Goal: Information Seeking & Learning: Learn about a topic

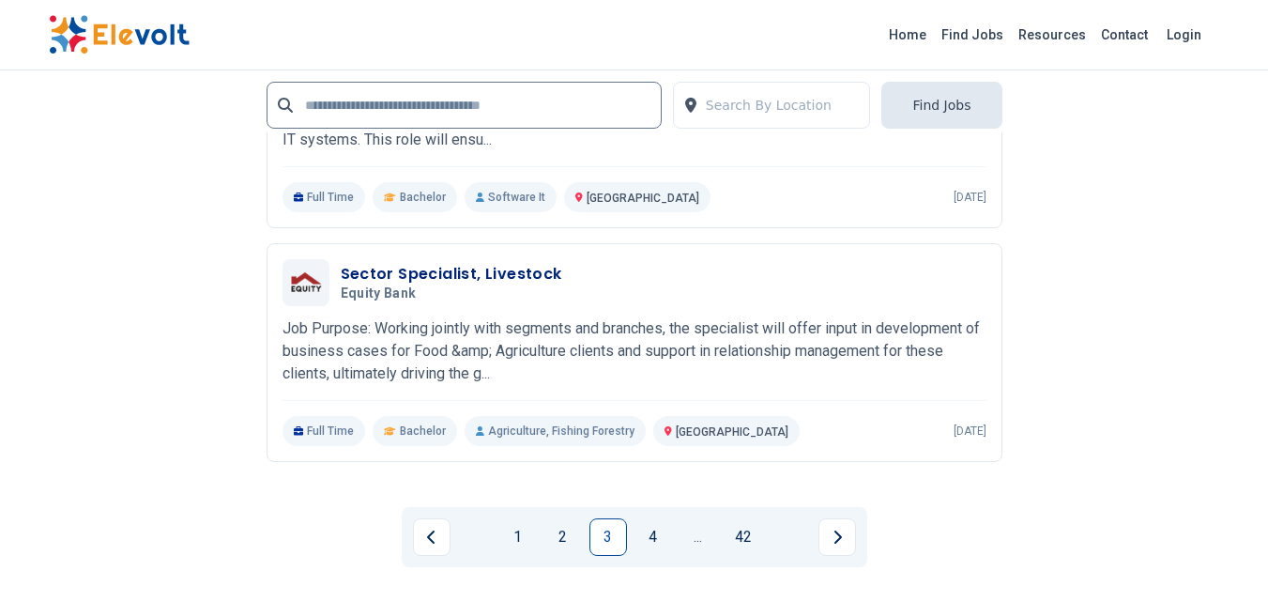
scroll to position [4530, 0]
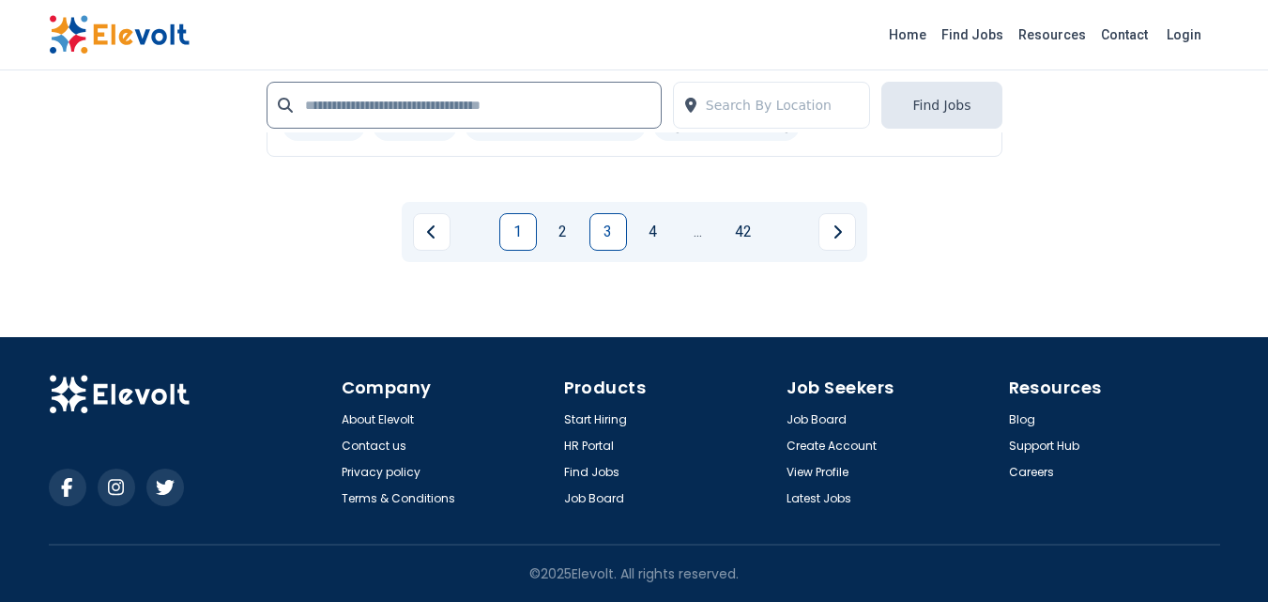
click at [524, 244] on link "1" at bounding box center [518, 232] width 38 height 38
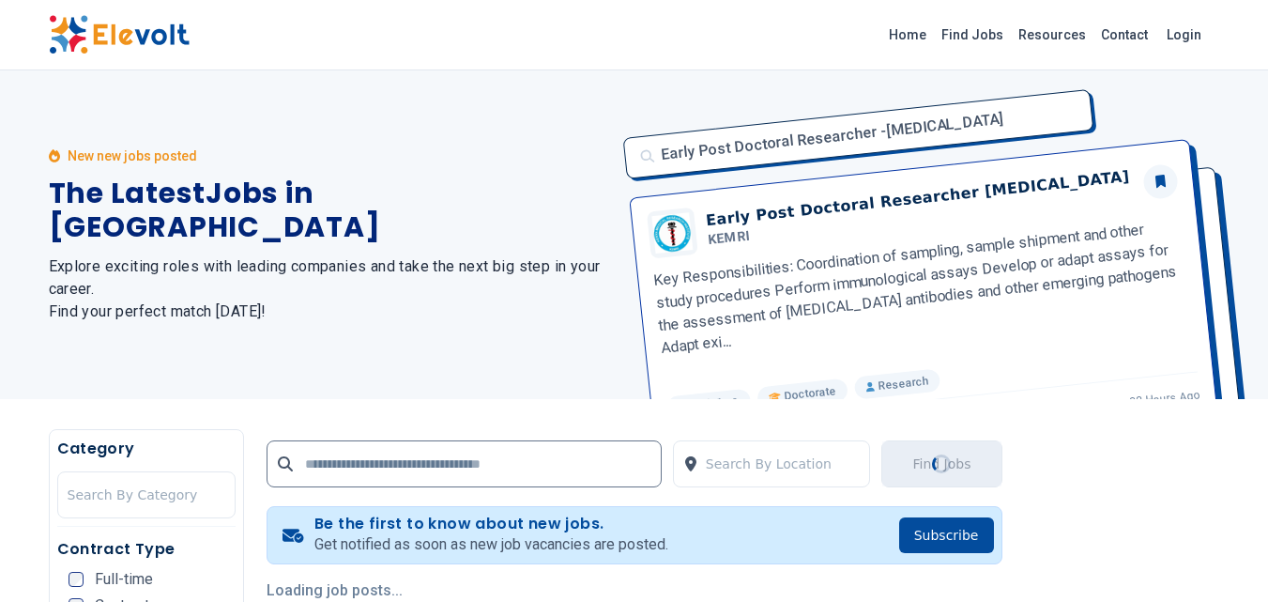
scroll to position [282, 0]
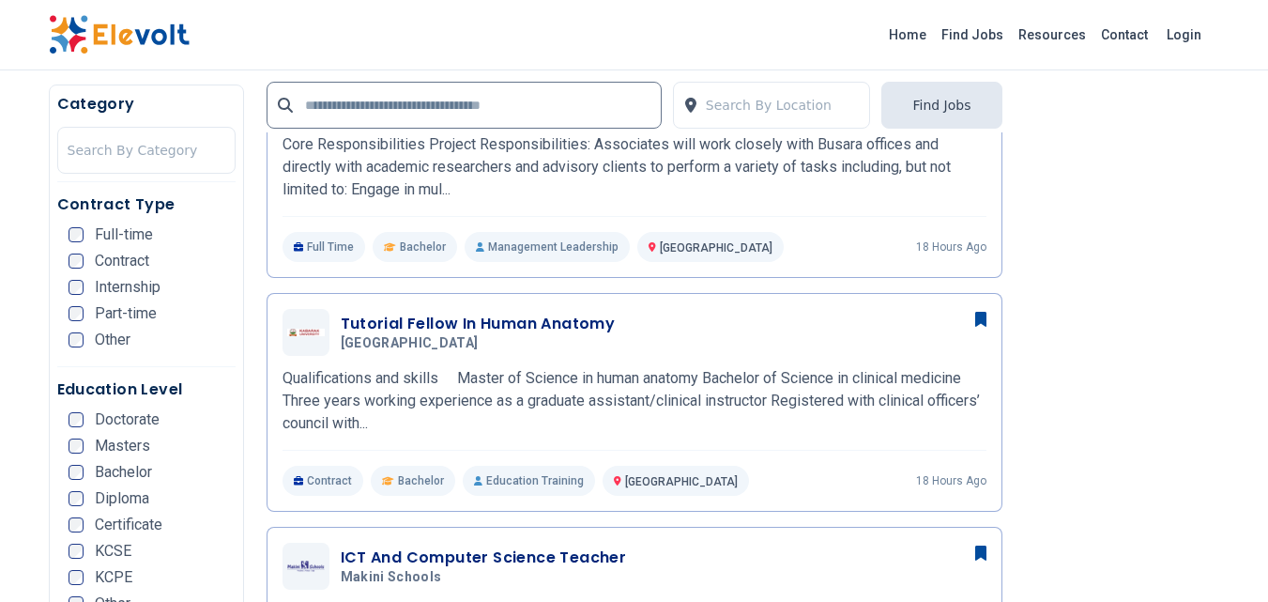
scroll to position [1314, 0]
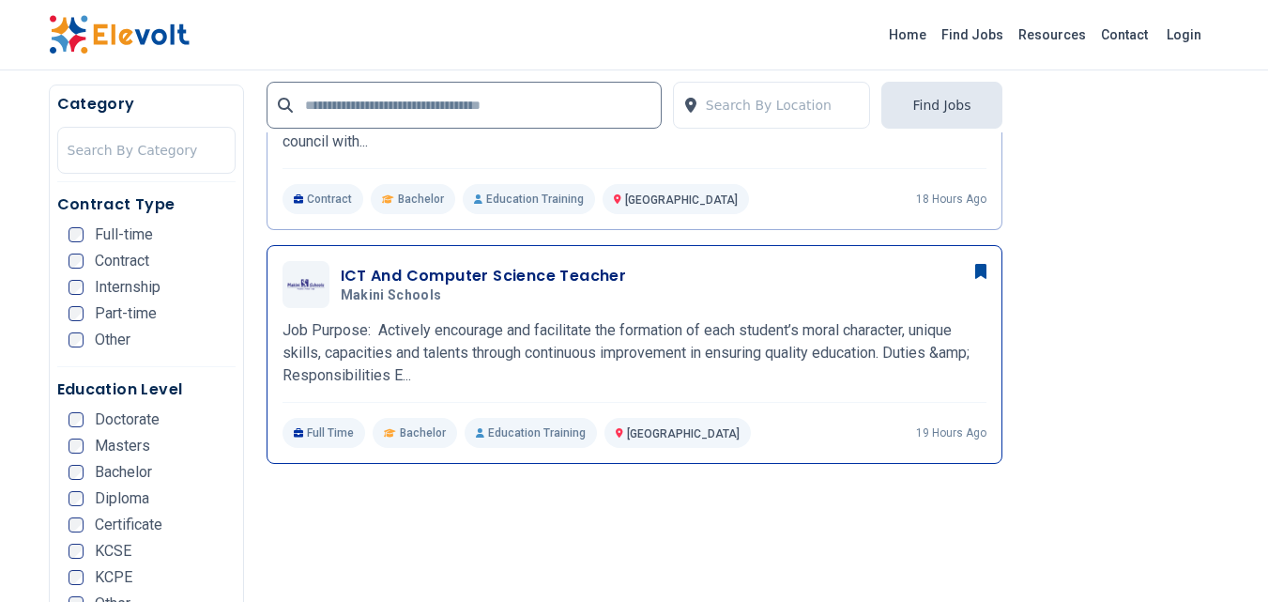
click at [552, 322] on p "Job Purpose: Actively encourage and facilitate the formation of each student’s …" at bounding box center [635, 353] width 704 height 68
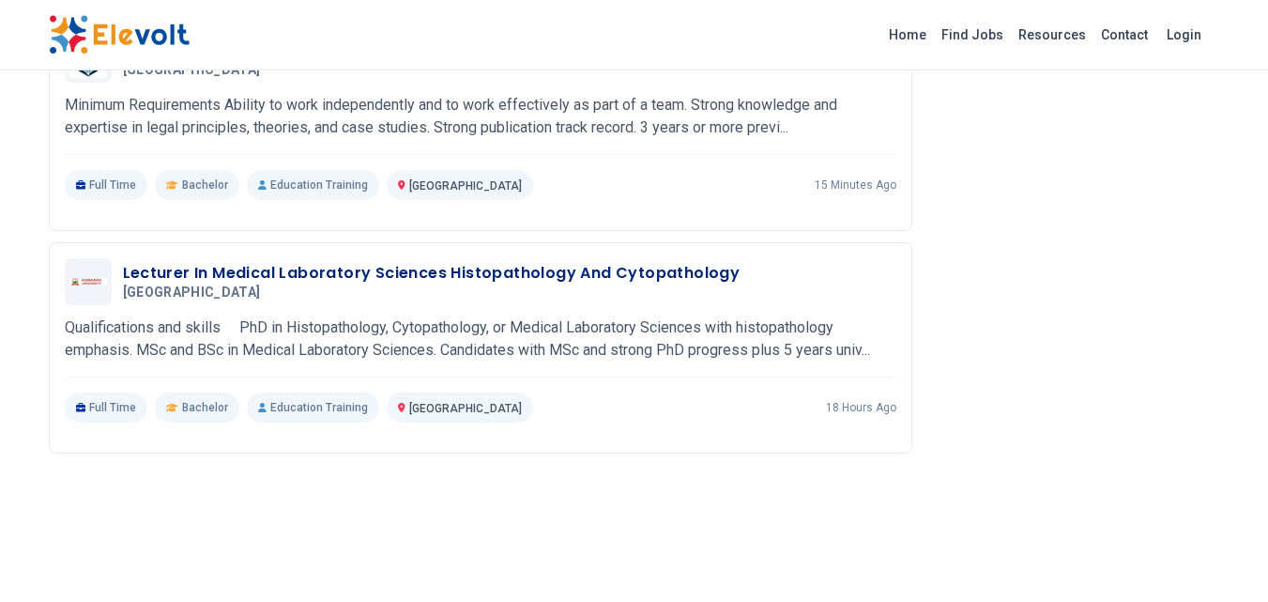
scroll to position [2159, 0]
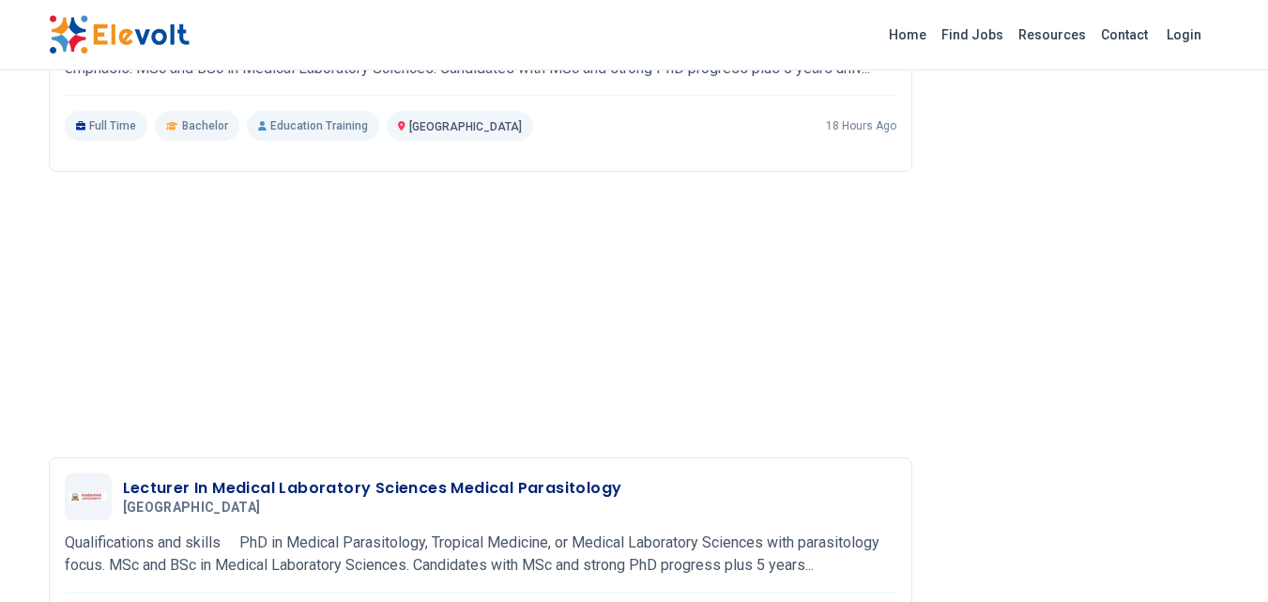
drag, startPoint x: 1218, startPoint y: 176, endPoint x: 1212, endPoint y: 211, distance: 35.2
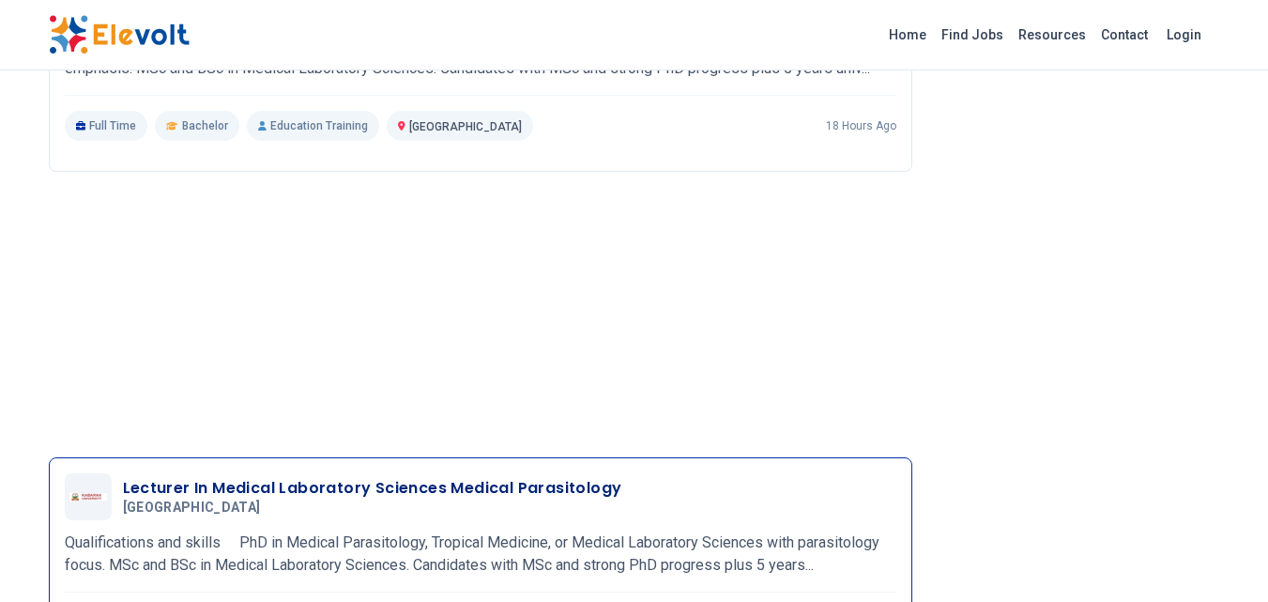
click at [424, 595] on div "Lecturer In Medical Laboratory Sciences Medical Parasitology [GEOGRAPHIC_DATA] …" at bounding box center [481, 555] width 832 height 164
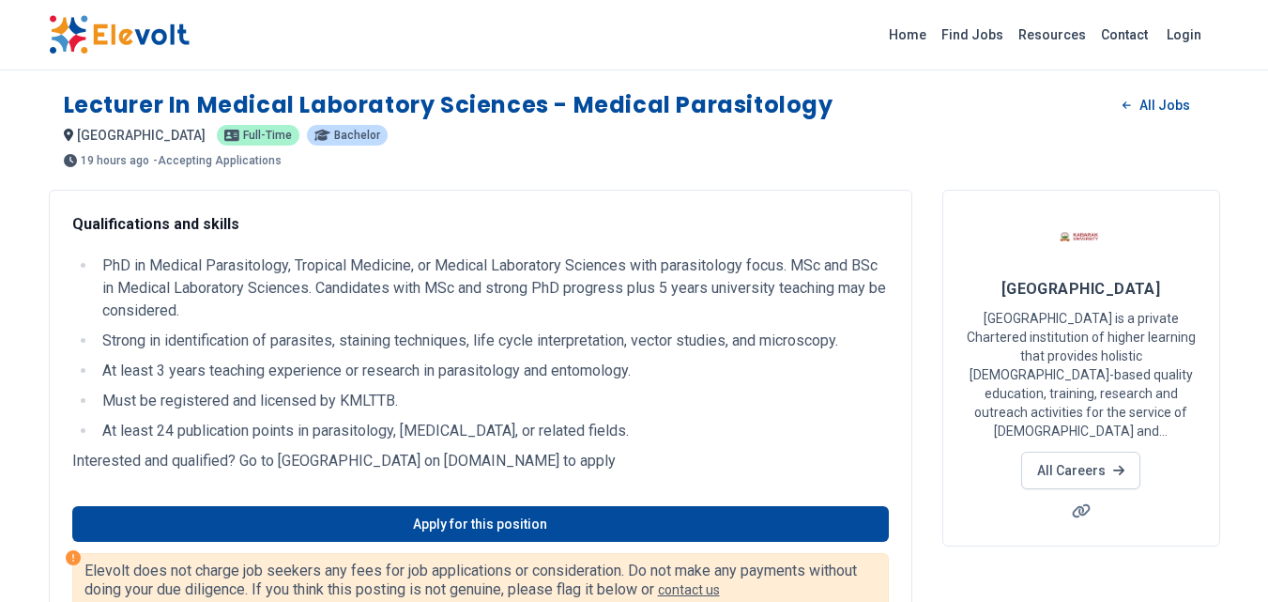
drag, startPoint x: 432, startPoint y: 384, endPoint x: 529, endPoint y: 401, distance: 98.2
drag, startPoint x: 529, startPoint y: 401, endPoint x: 1112, endPoint y: 442, distance: 584.5
click at [1112, 452] on link "All Careers" at bounding box center [1080, 471] width 119 height 38
